Goal: Task Accomplishment & Management: Use online tool/utility

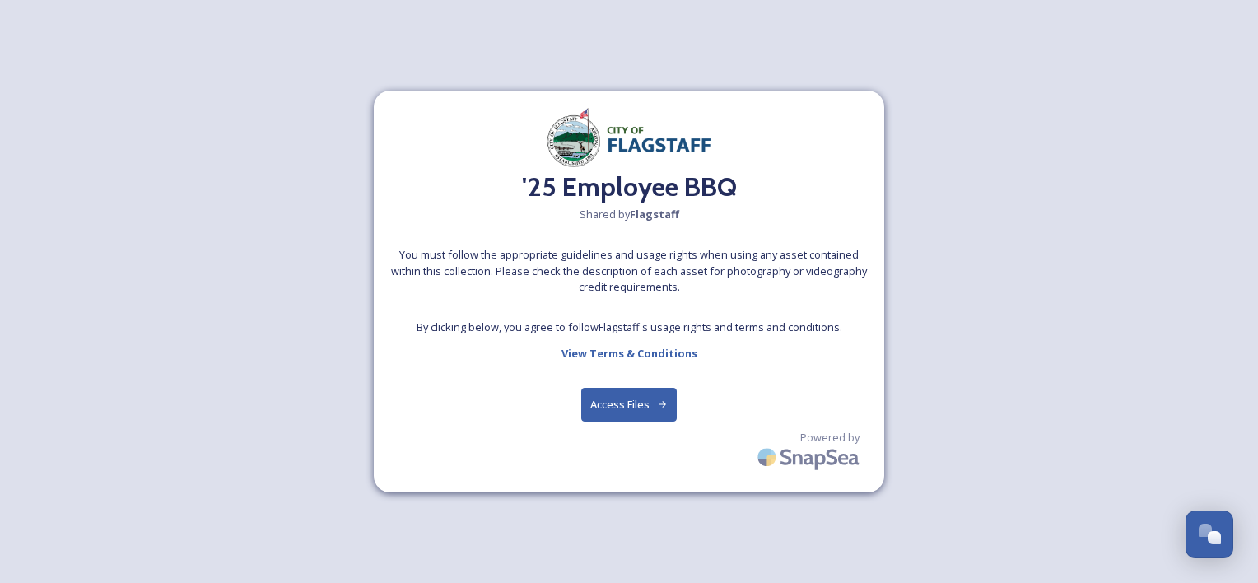
click at [611, 413] on button "Access Files" at bounding box center [629, 405] width 96 height 34
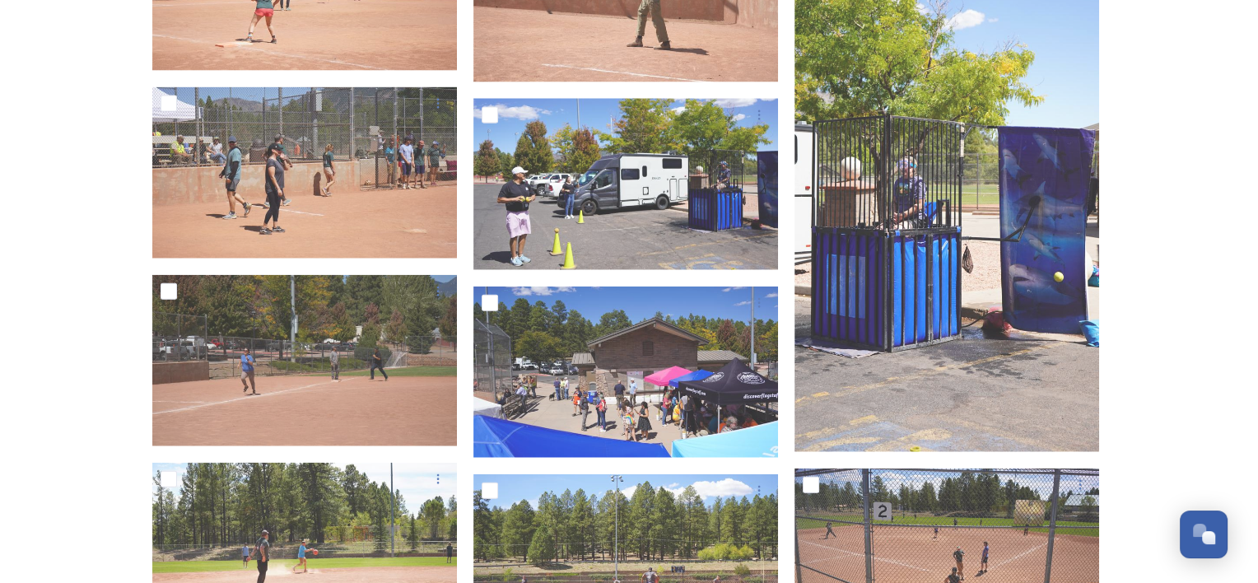
scroll to position [3769, 0]
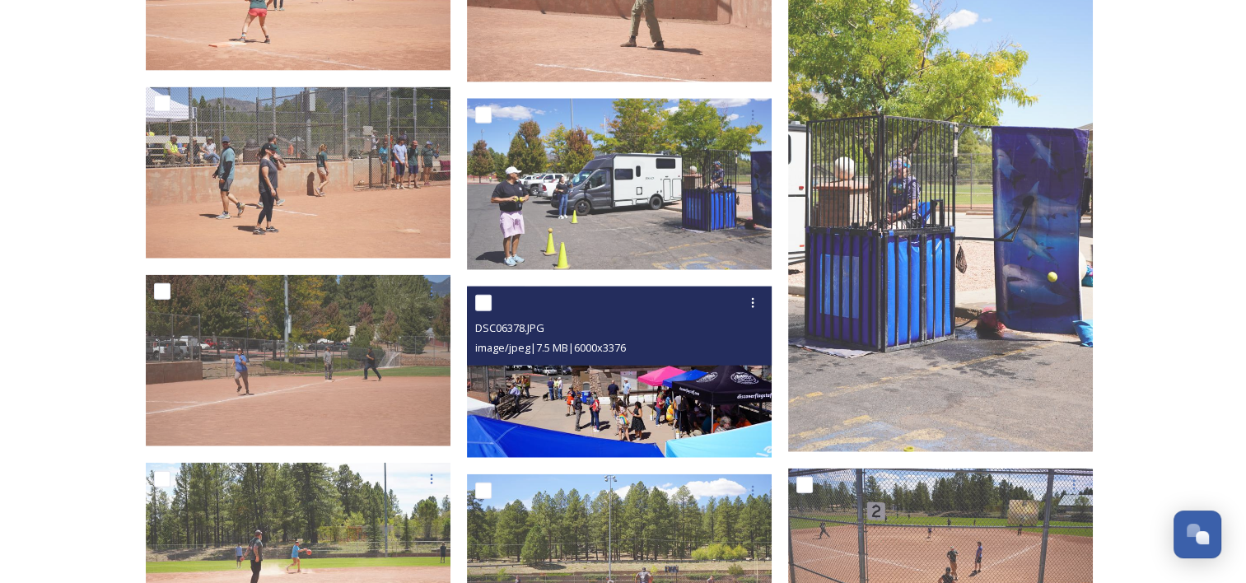
click at [688, 395] on img at bounding box center [619, 372] width 305 height 171
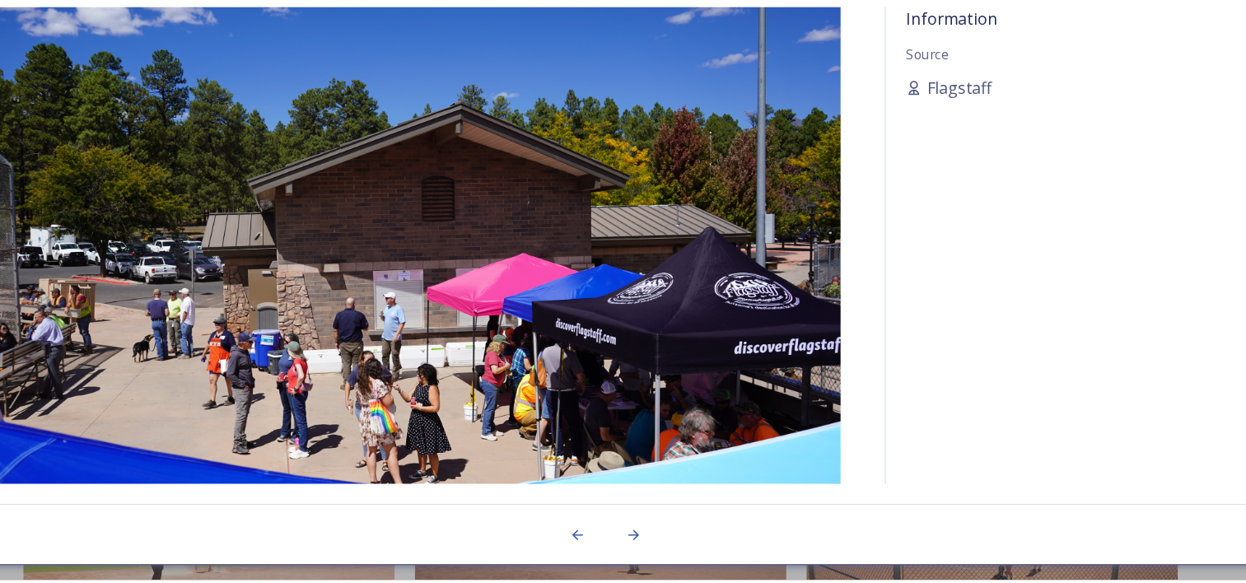
scroll to position [3764, 0]
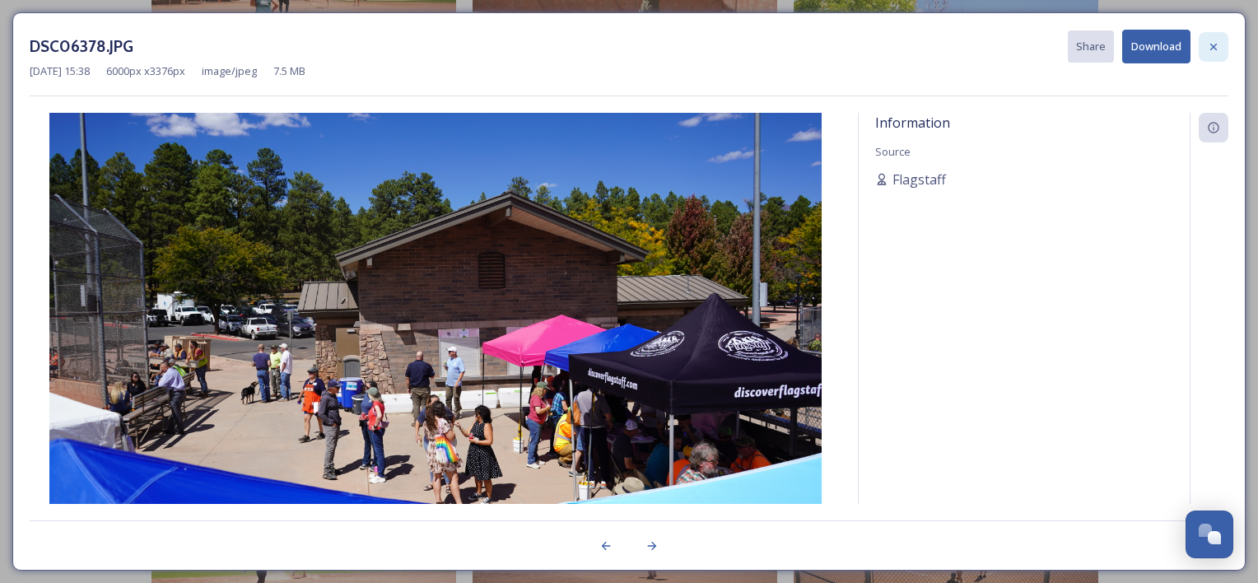
click at [1212, 46] on icon at bounding box center [1213, 46] width 13 height 13
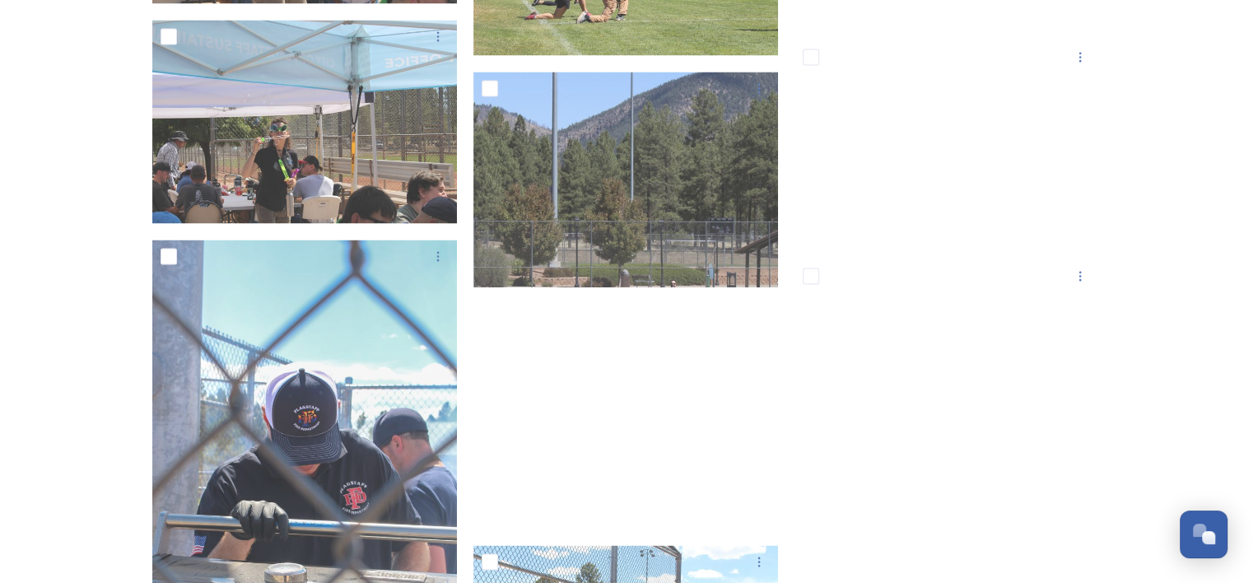
scroll to position [9057, 0]
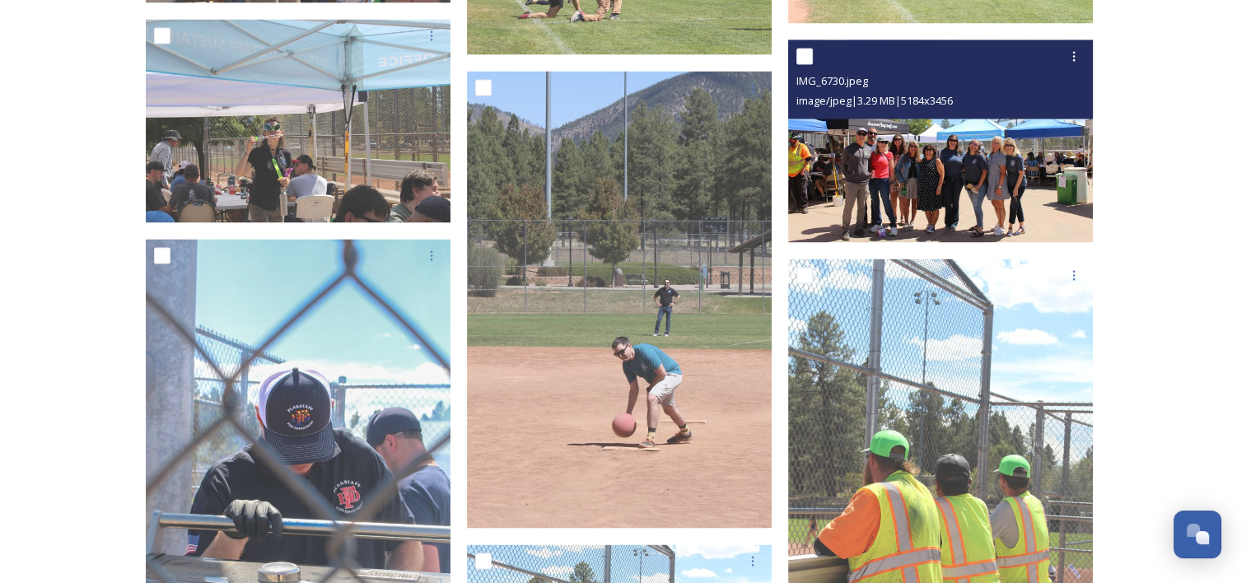
click at [929, 142] on img at bounding box center [940, 141] width 305 height 203
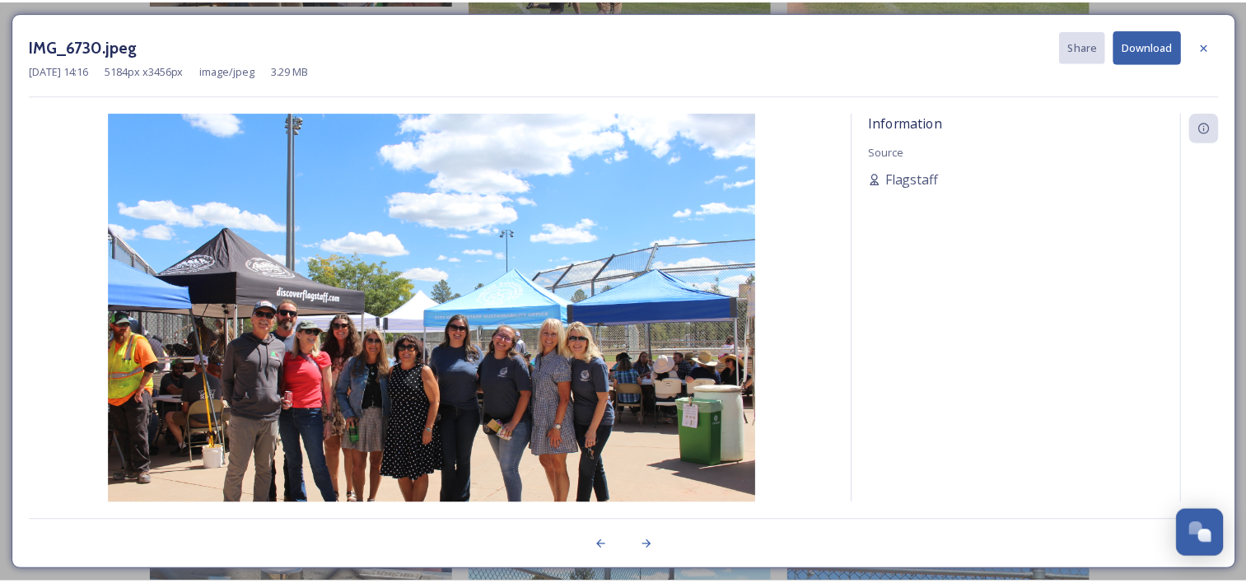
scroll to position [9054, 0]
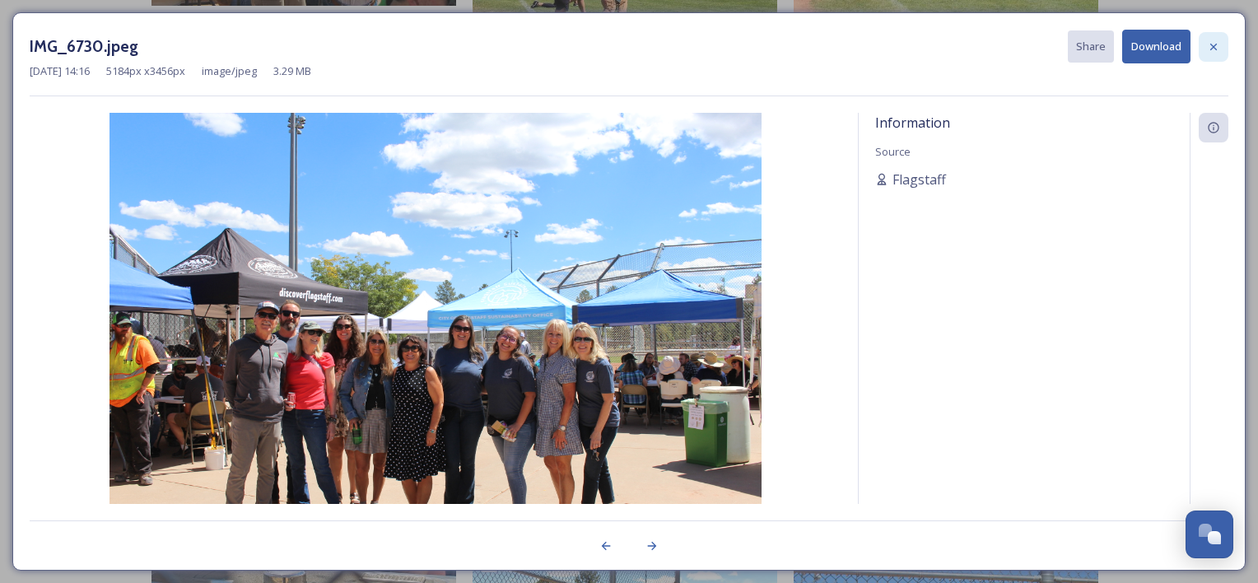
click at [1211, 45] on icon at bounding box center [1213, 46] width 13 height 13
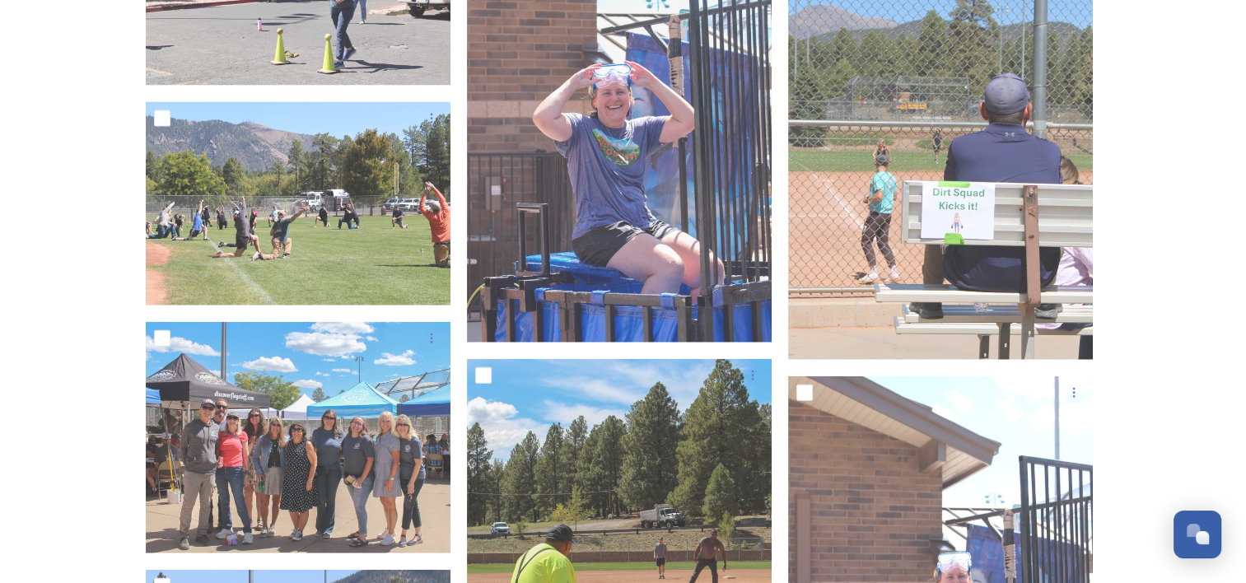
scroll to position [9897, 0]
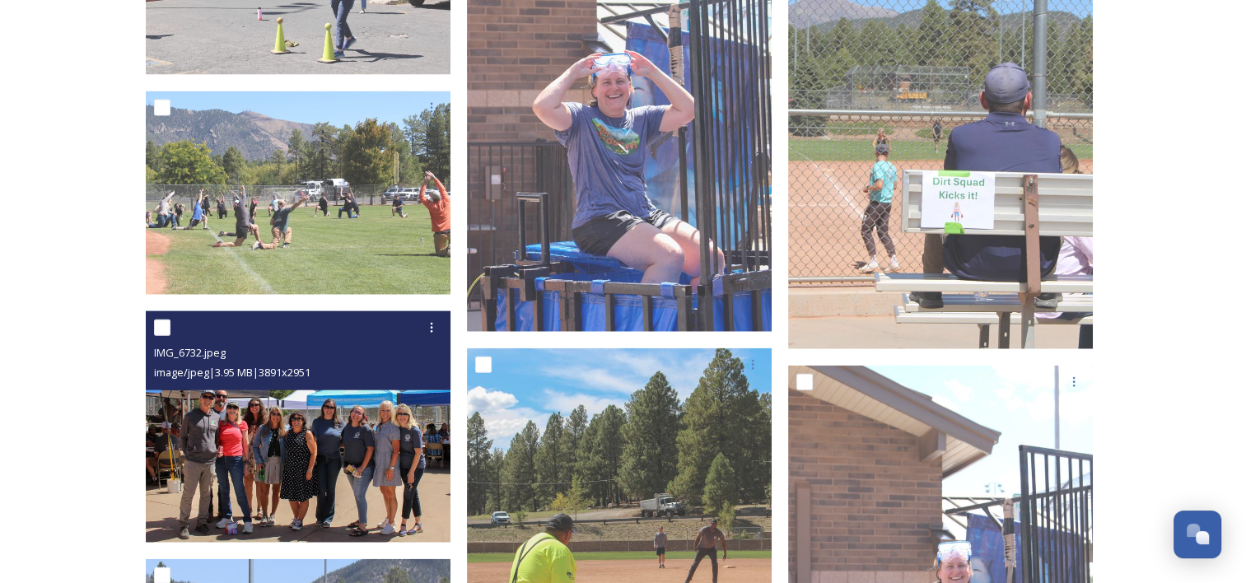
click at [295, 432] on img at bounding box center [298, 426] width 305 height 231
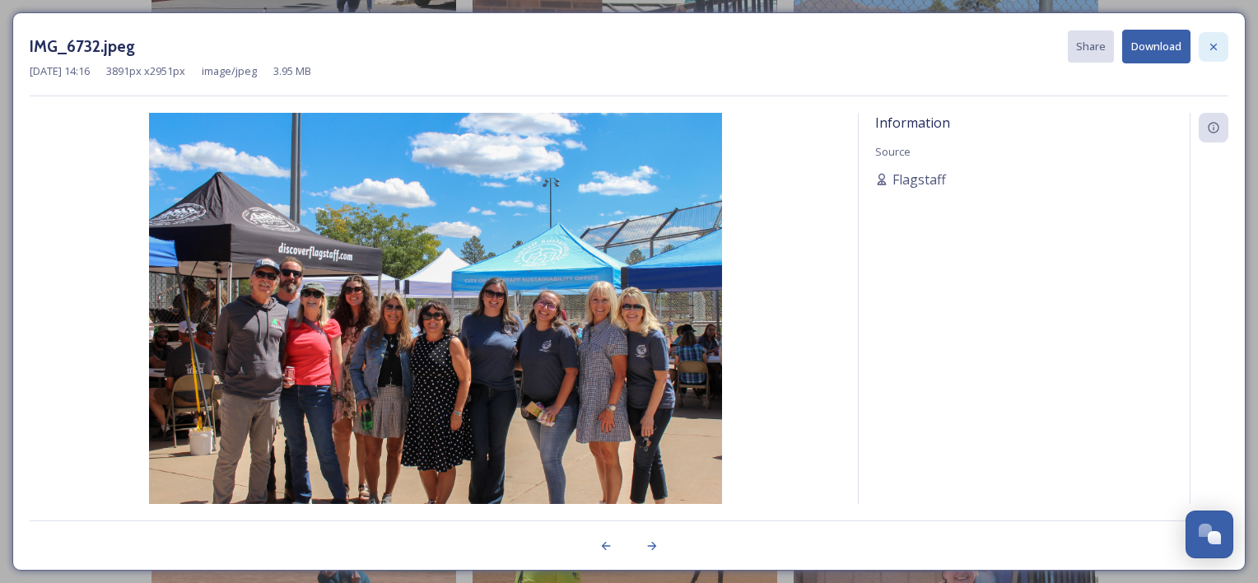
click at [1214, 43] on icon at bounding box center [1213, 46] width 13 height 13
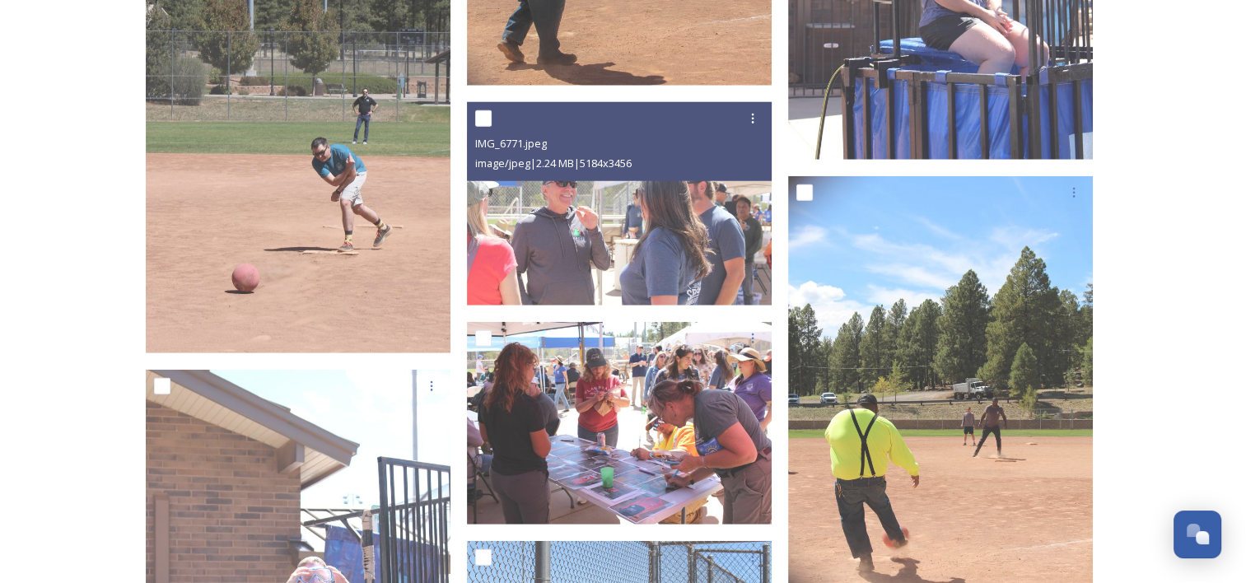
scroll to position [10562, 0]
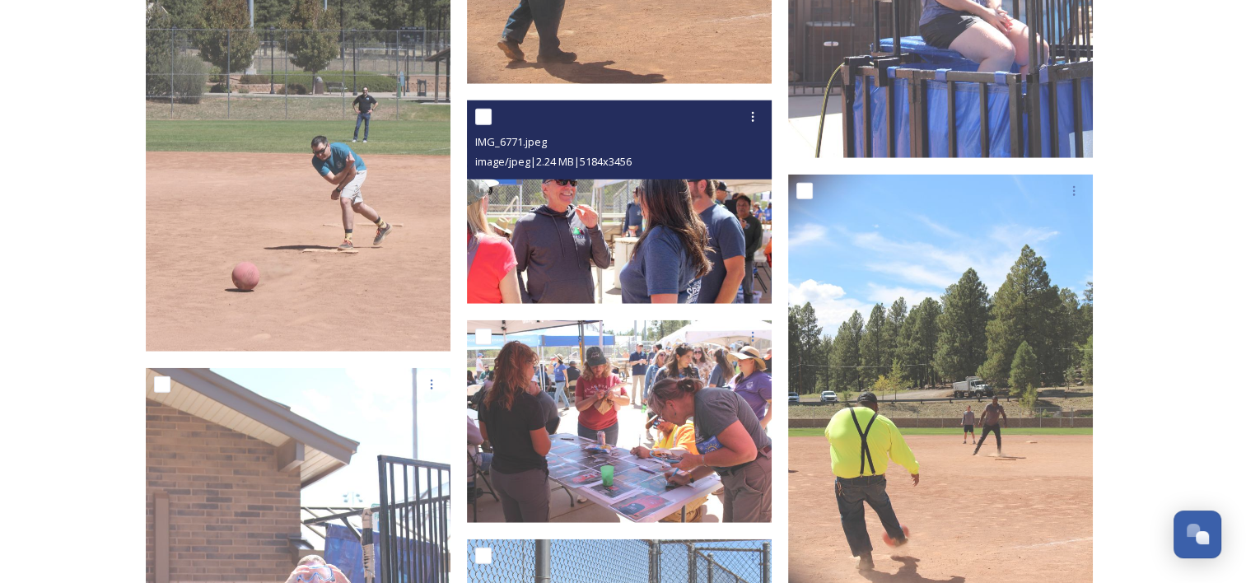
click at [719, 226] on img at bounding box center [619, 201] width 305 height 203
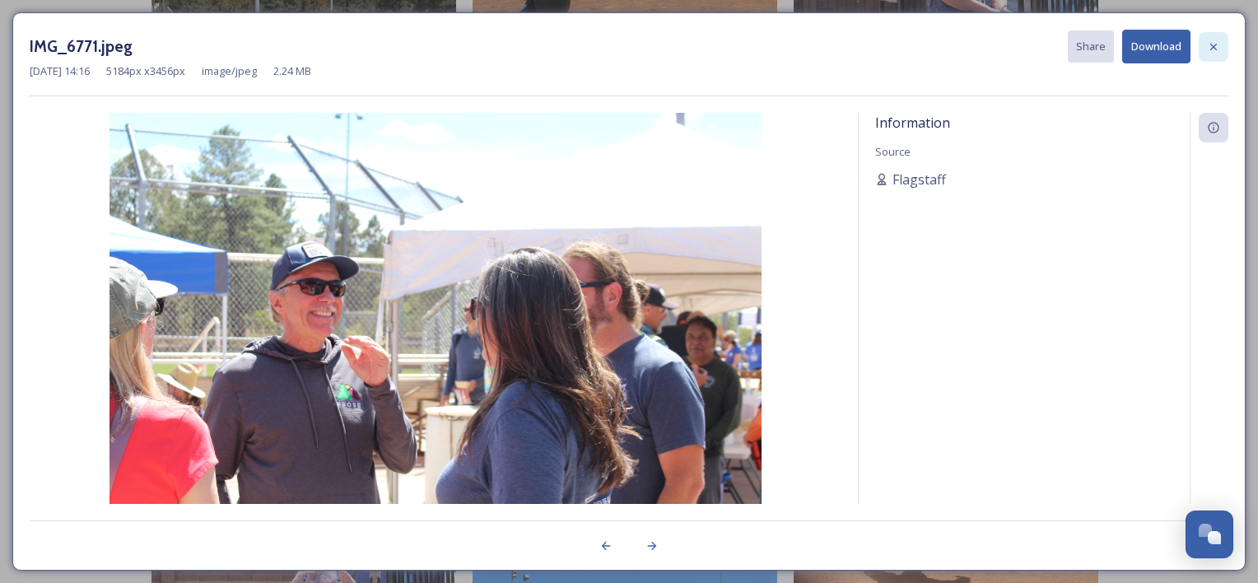
click at [1216, 44] on icon at bounding box center [1214, 46] width 7 height 7
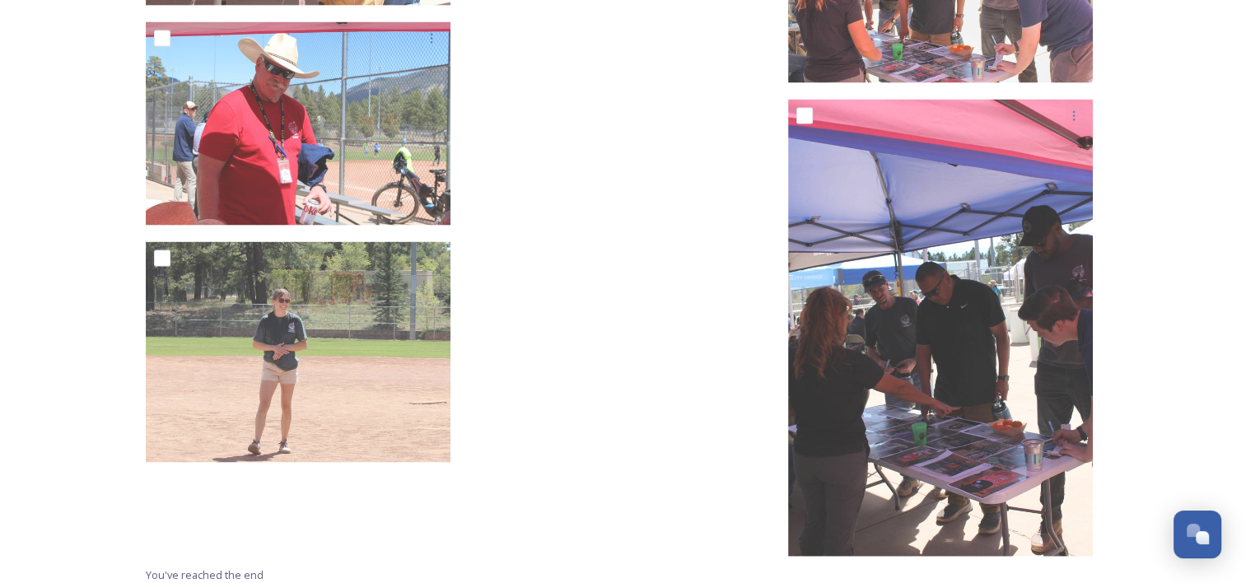
scroll to position [15894, 0]
